Goal: Transaction & Acquisition: Purchase product/service

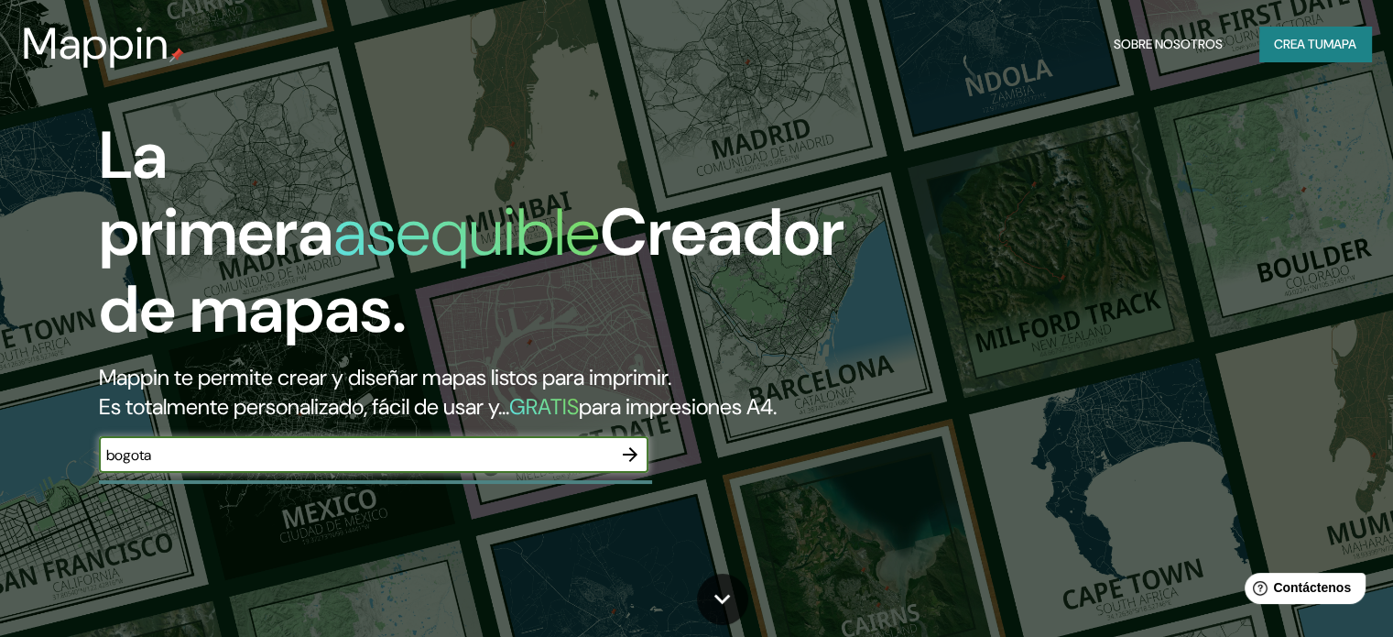
type input "bogota"
click at [634, 462] on icon "button" at bounding box center [630, 454] width 15 height 15
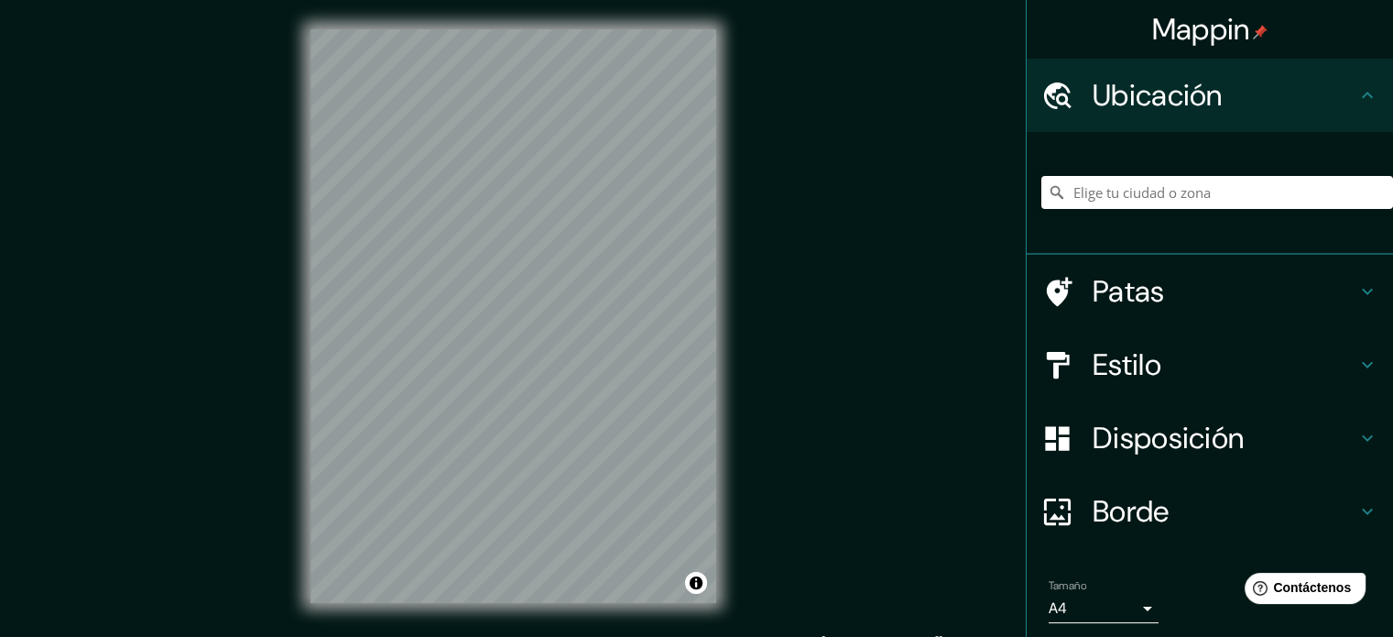
scroll to position [24, 0]
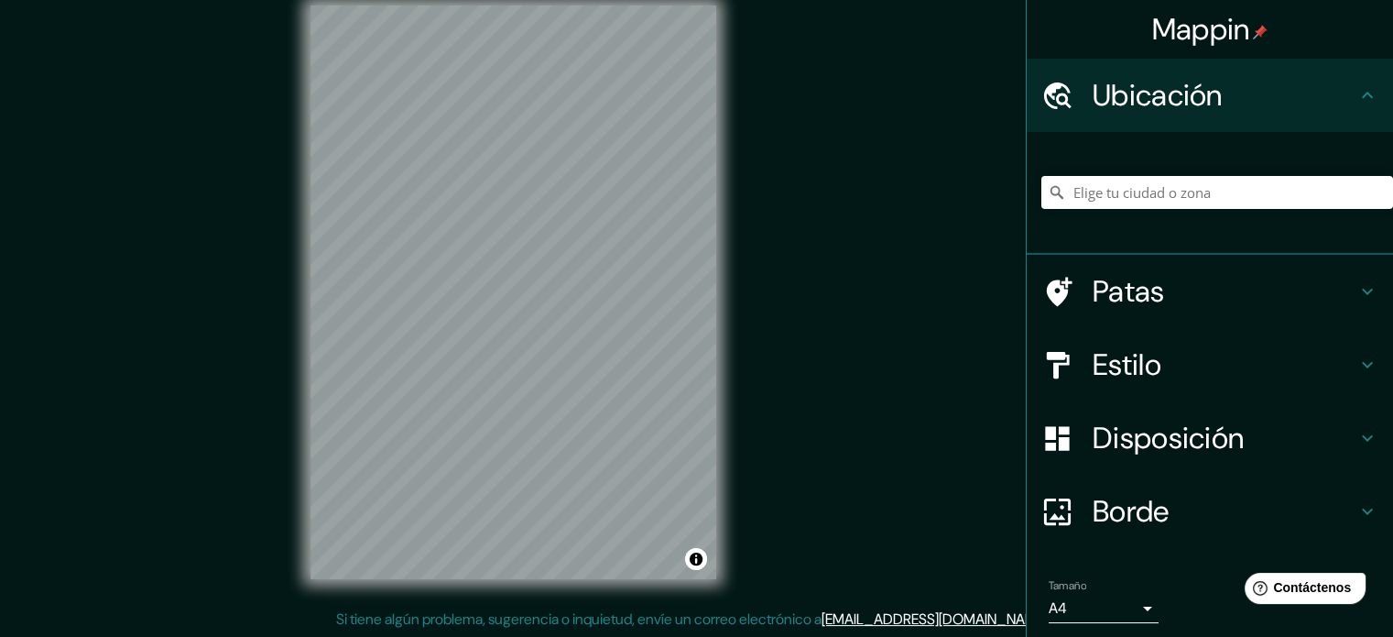
click at [1147, 373] on font "Estilo" at bounding box center [1127, 364] width 69 height 38
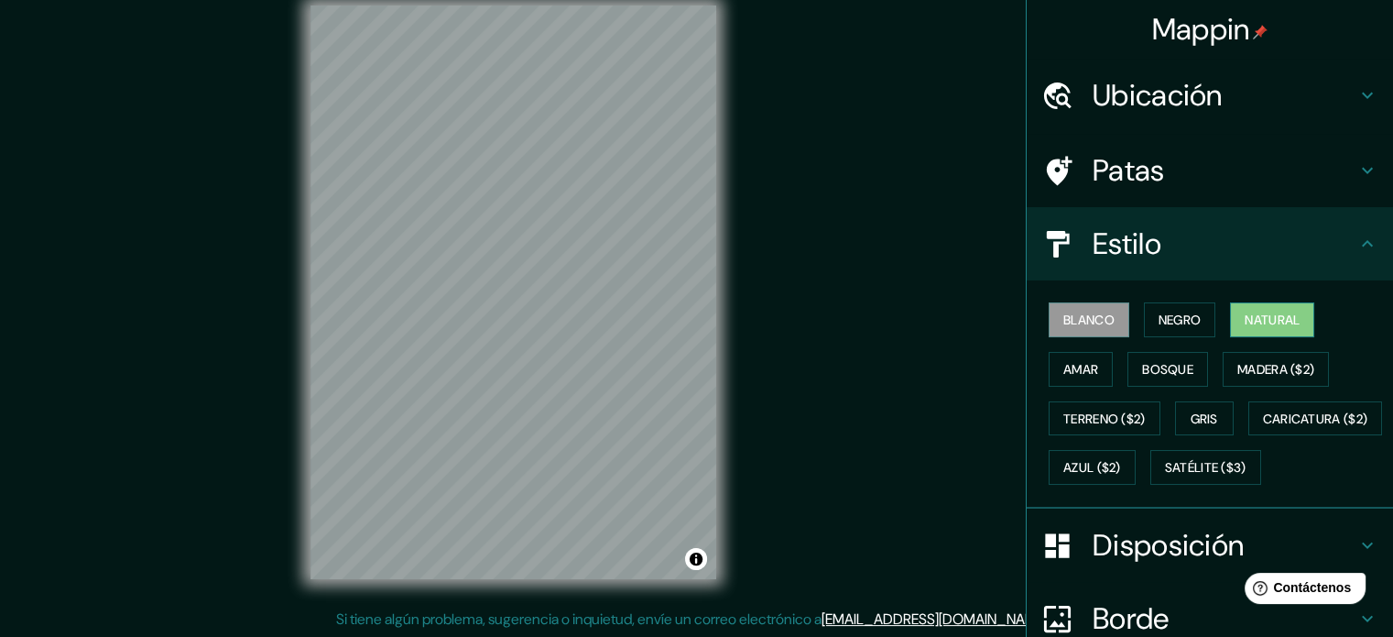
click at [1274, 311] on font "Natural" at bounding box center [1272, 319] width 55 height 16
click at [878, 387] on div "Mappin Ubicación Patas Estilo Blanco Negro Natural [PERSON_NAME] ($2) Terreno (…" at bounding box center [696, 306] width 1393 height 661
click at [496, 631] on div "Mappin Ubicación Patas Estilo Blanco Negro Natural [PERSON_NAME] ($2) Terreno (…" at bounding box center [696, 306] width 1393 height 661
click at [523, 604] on div "© Mapbox © OpenStreetMap Improve this map" at bounding box center [513, 292] width 464 height 632
click at [410, 610] on div "Mappin Ubicación Patas Estilo Blanco Negro Natural [PERSON_NAME] ($2) Terreno (…" at bounding box center [696, 306] width 1393 height 661
